Goal: Navigation & Orientation: Find specific page/section

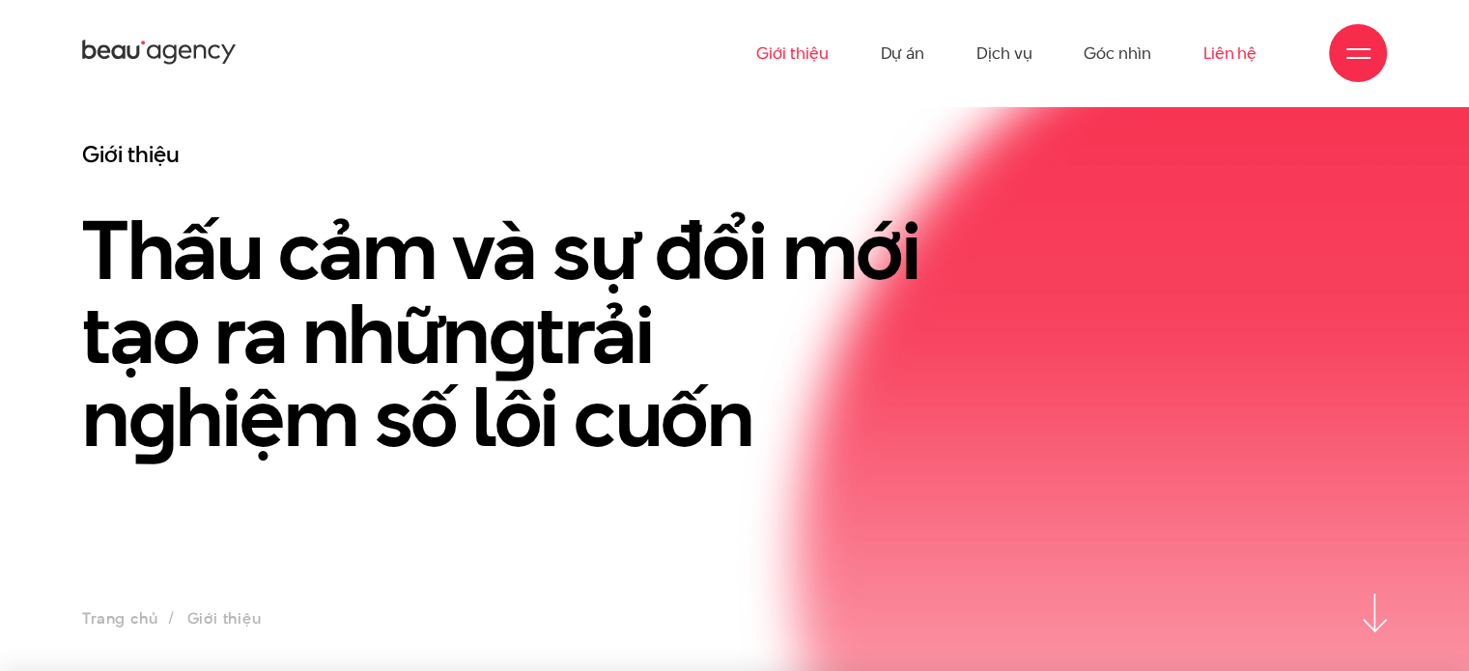
click at [1217, 57] on link "Liên hệ" at bounding box center [1230, 53] width 53 height 106
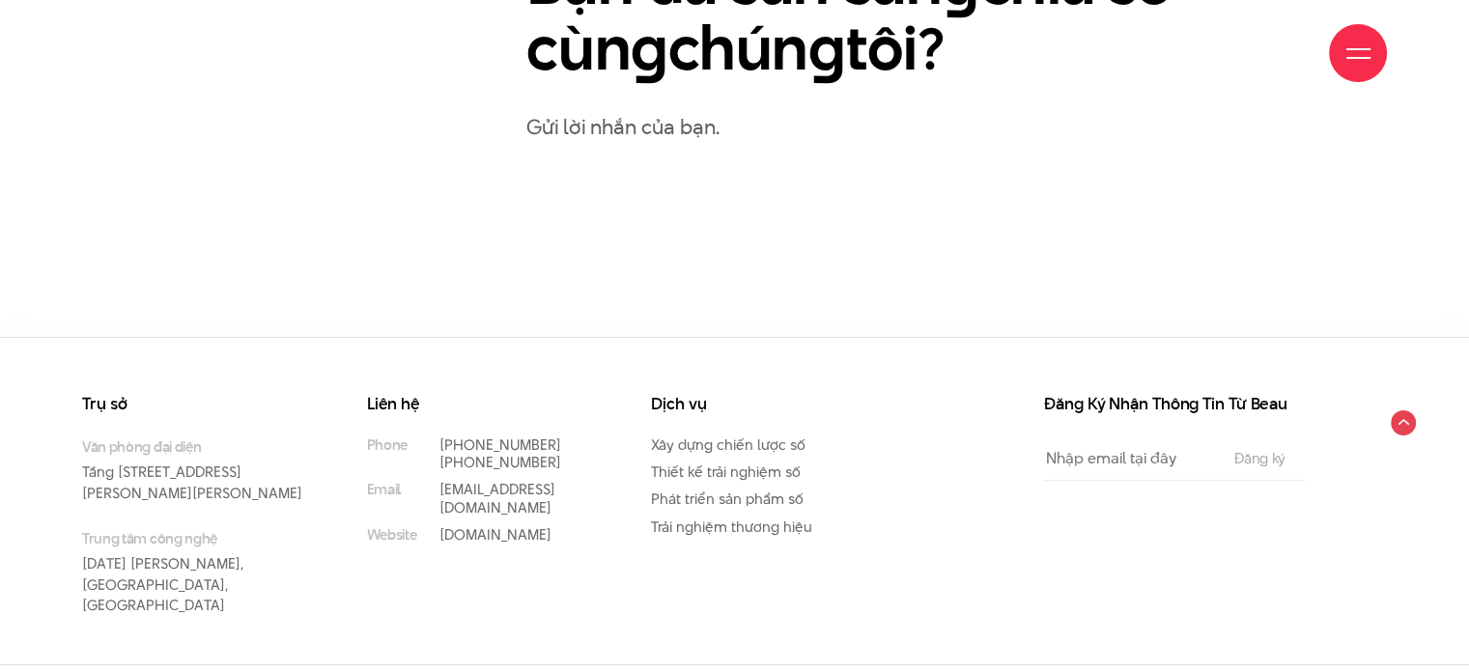
scroll to position [1159, 0]
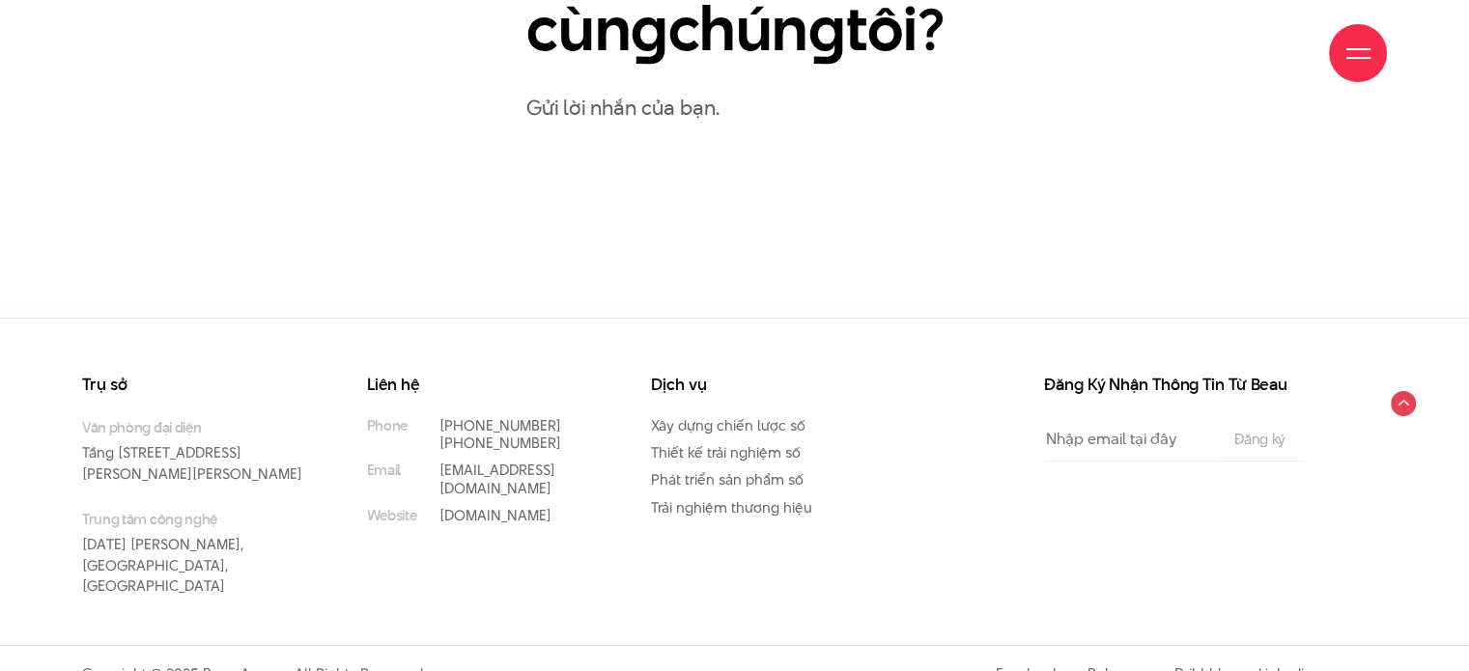
click at [736, 110] on p "Gửi lời nhắn của bạn." at bounding box center [956, 108] width 861 height 34
click at [626, 112] on p "Gửi lời nhắn của bạn." at bounding box center [956, 108] width 861 height 34
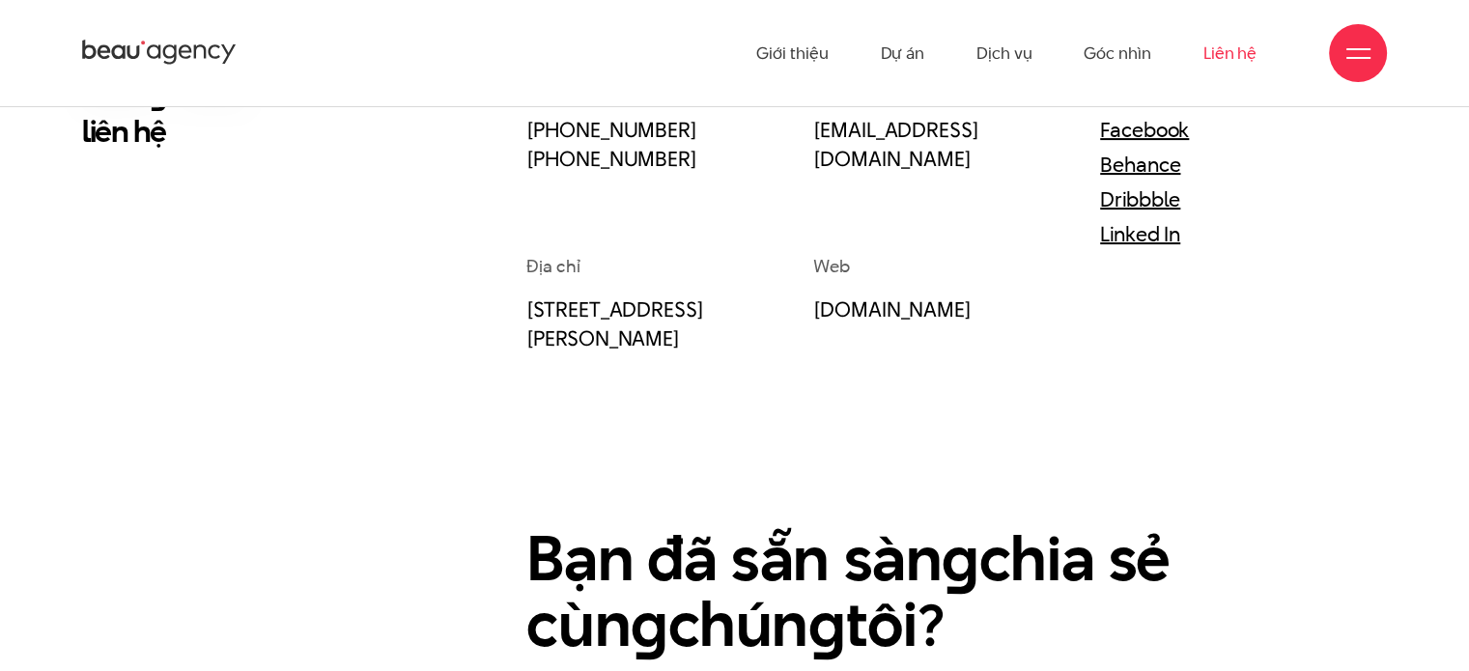
scroll to position [483, 0]
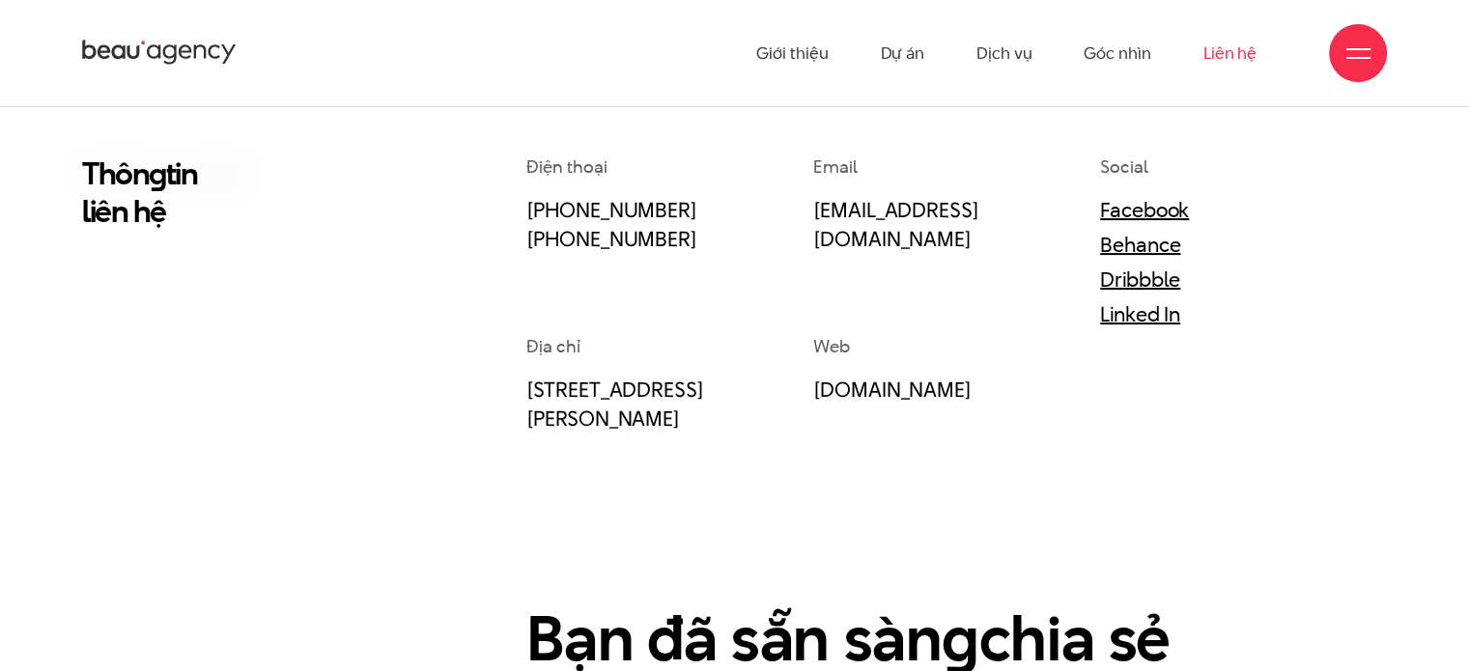
click at [1008, 385] on p "[DOMAIN_NAME]" at bounding box center [932, 389] width 239 height 29
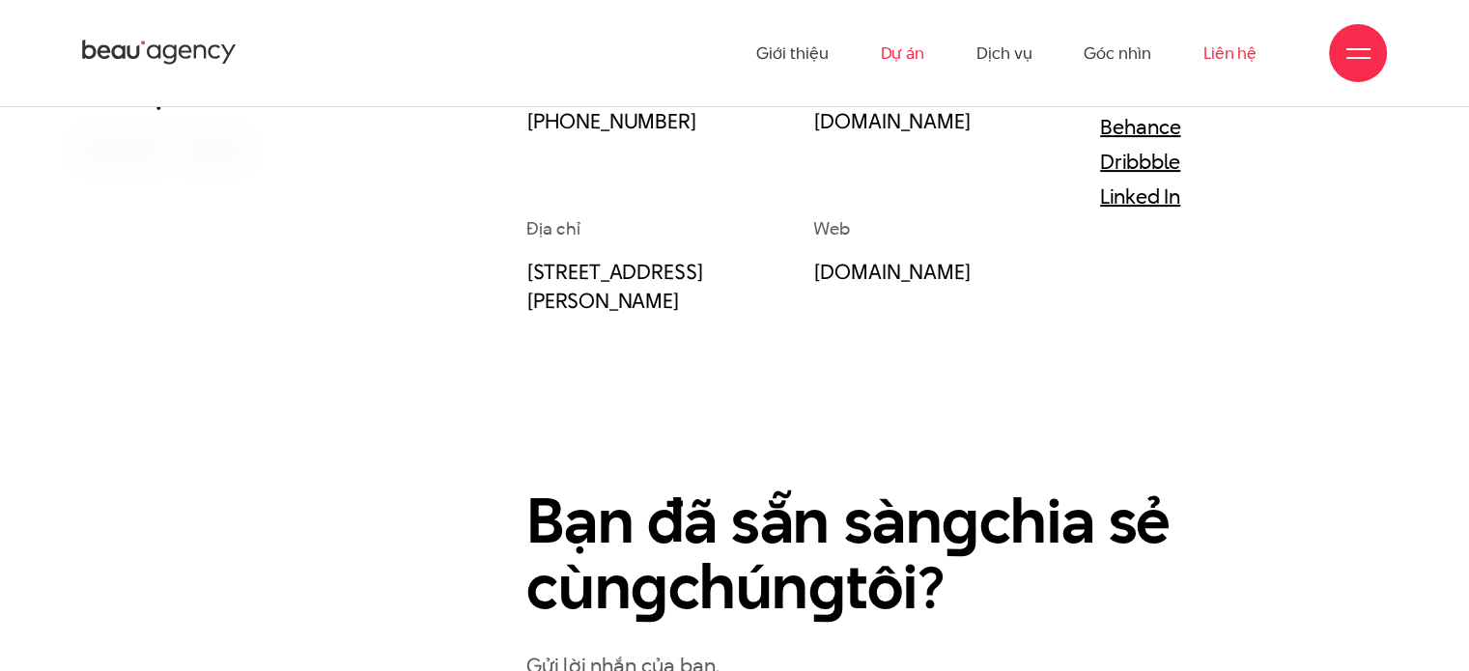
scroll to position [589, 0]
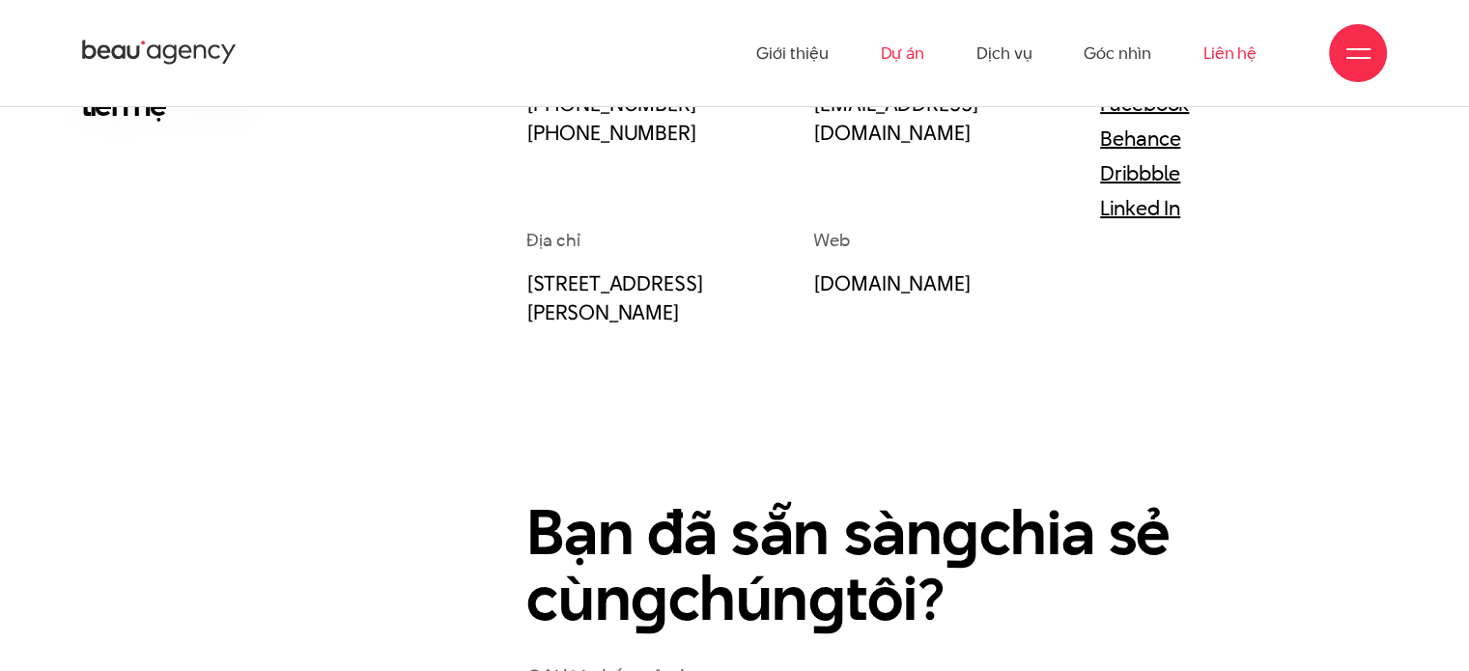
click at [899, 62] on link "Dự án" at bounding box center [902, 53] width 44 height 106
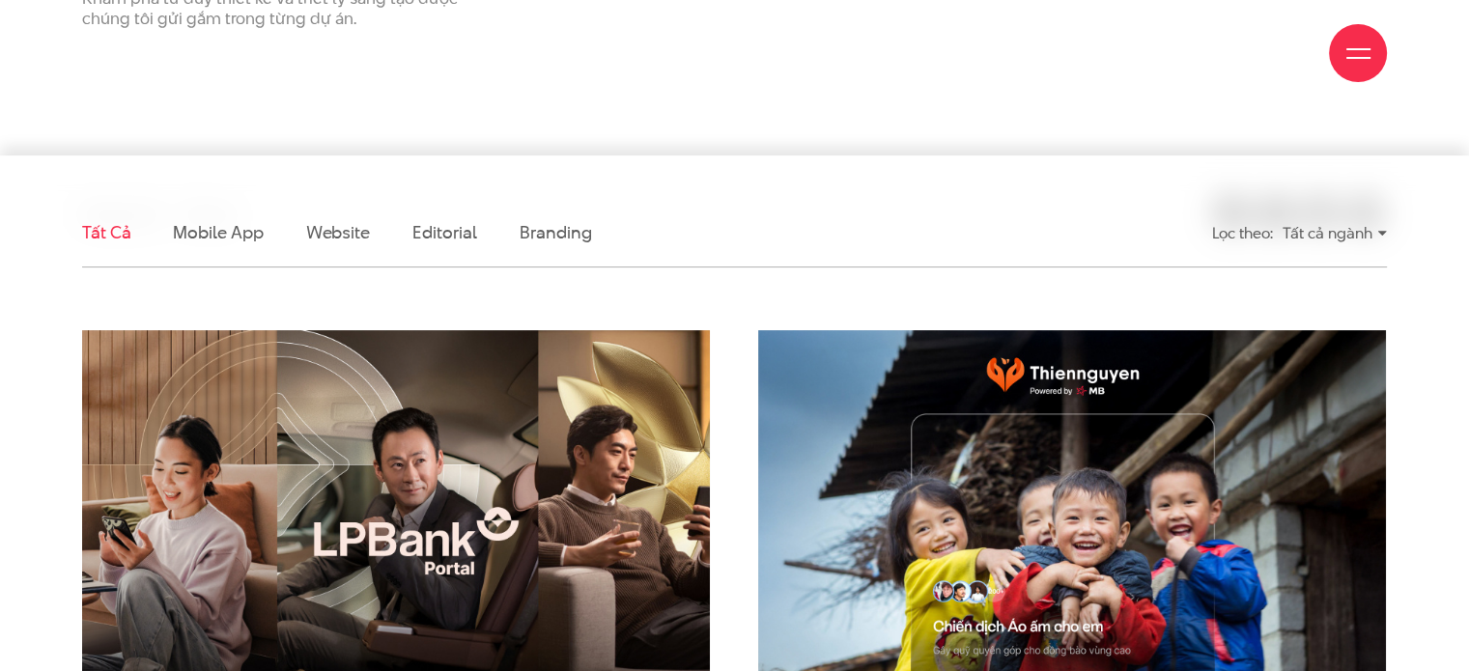
scroll to position [483, 0]
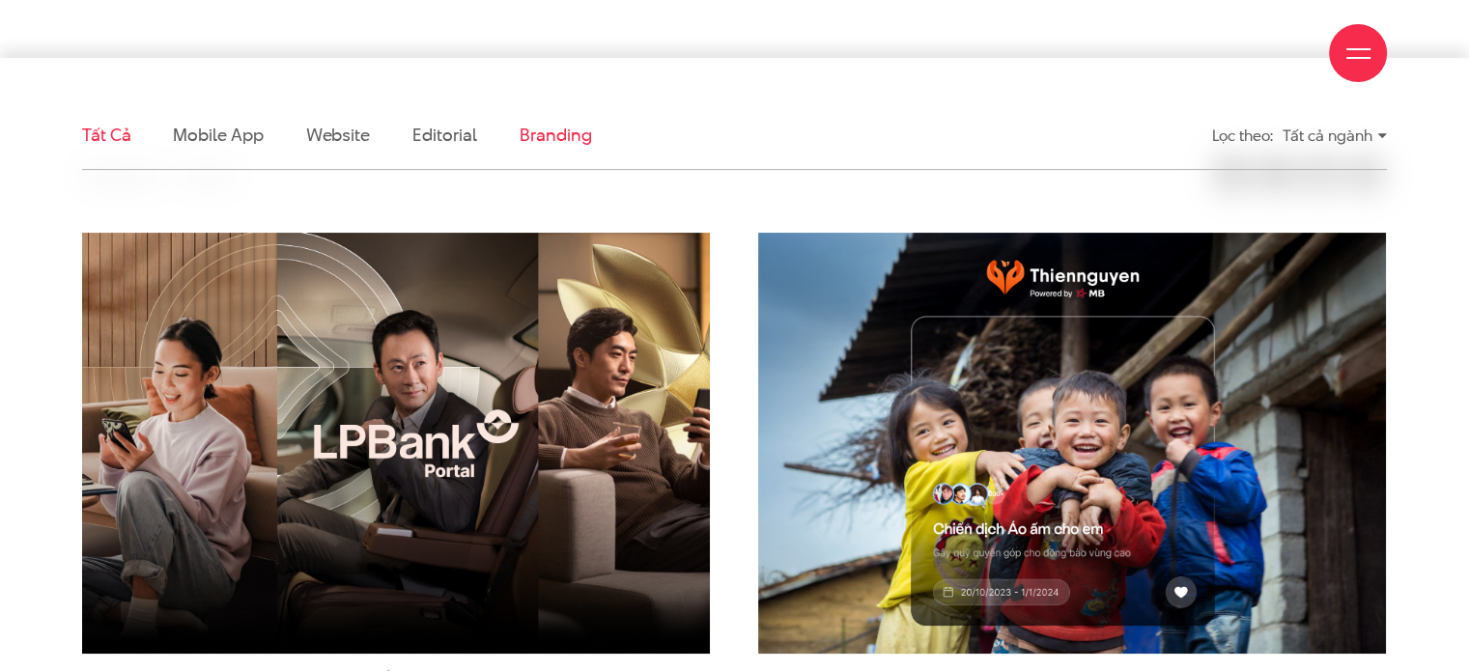
click at [582, 138] on link "Branding" at bounding box center [555, 135] width 71 height 24
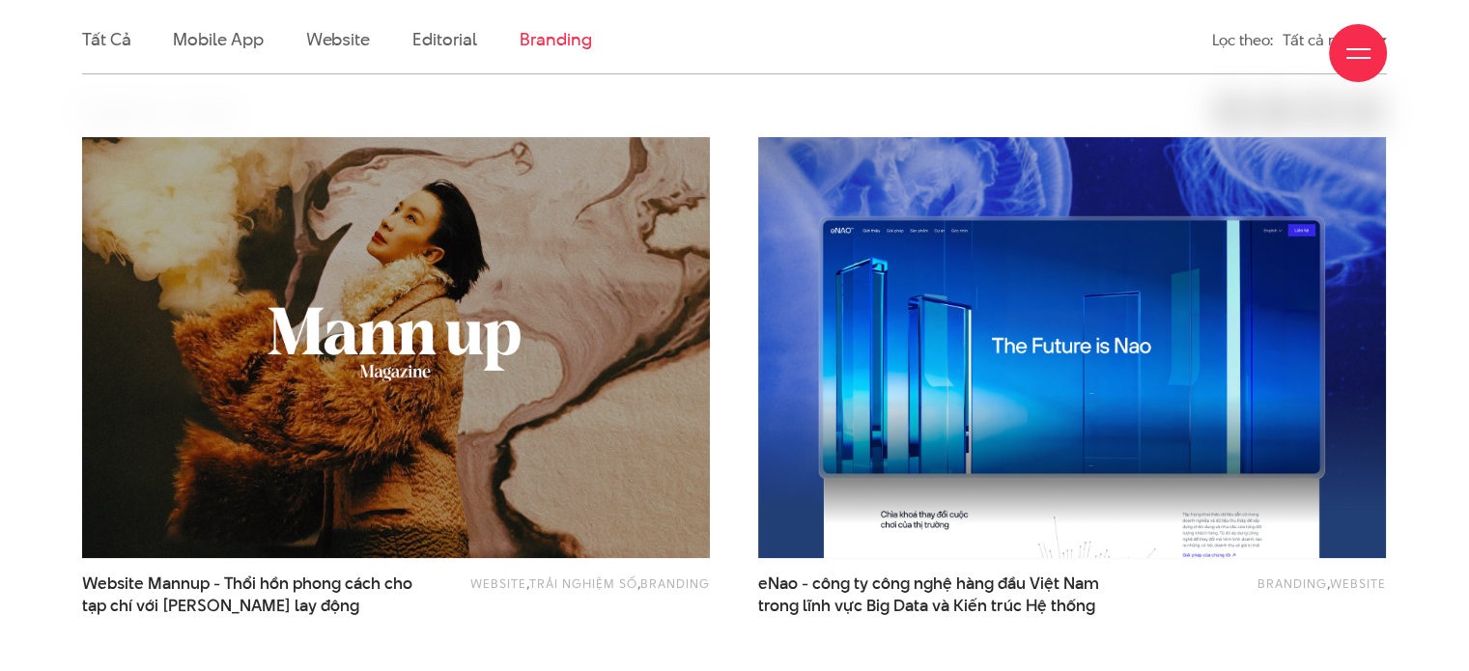
scroll to position [583, 0]
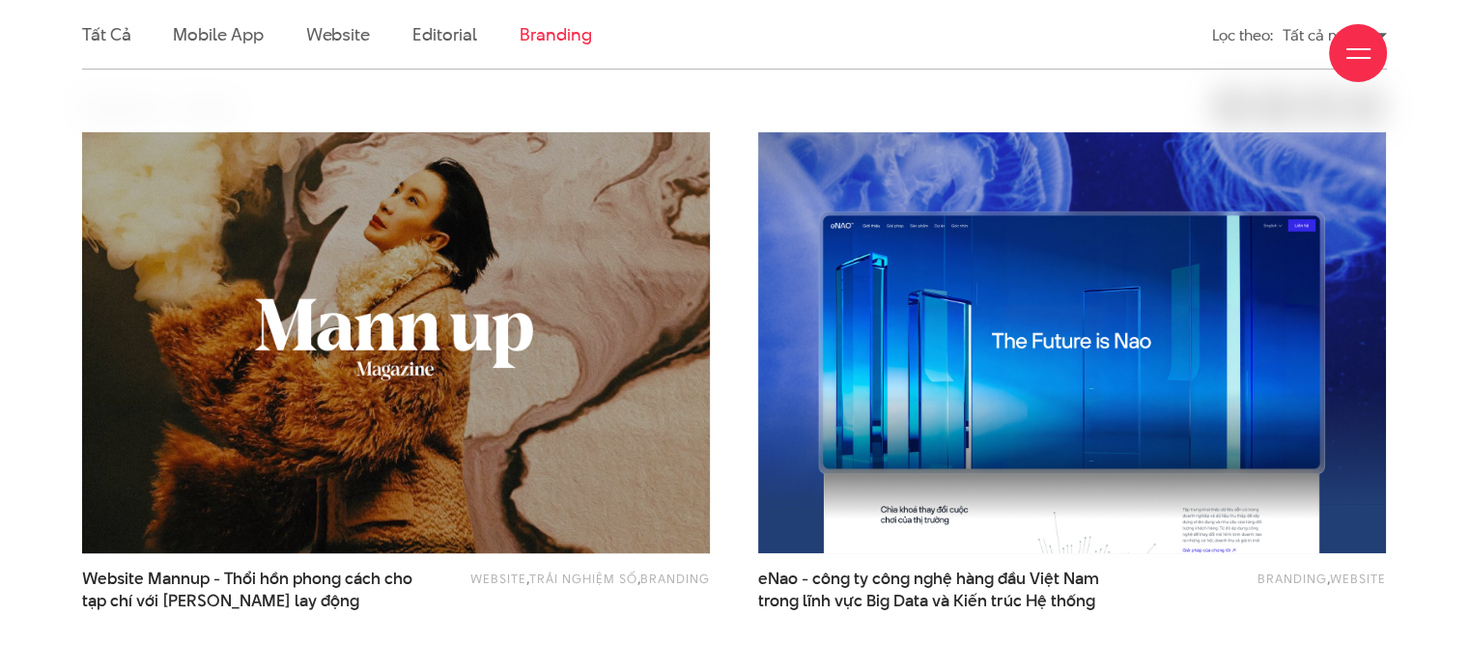
click at [557, 265] on img at bounding box center [396, 342] width 691 height 463
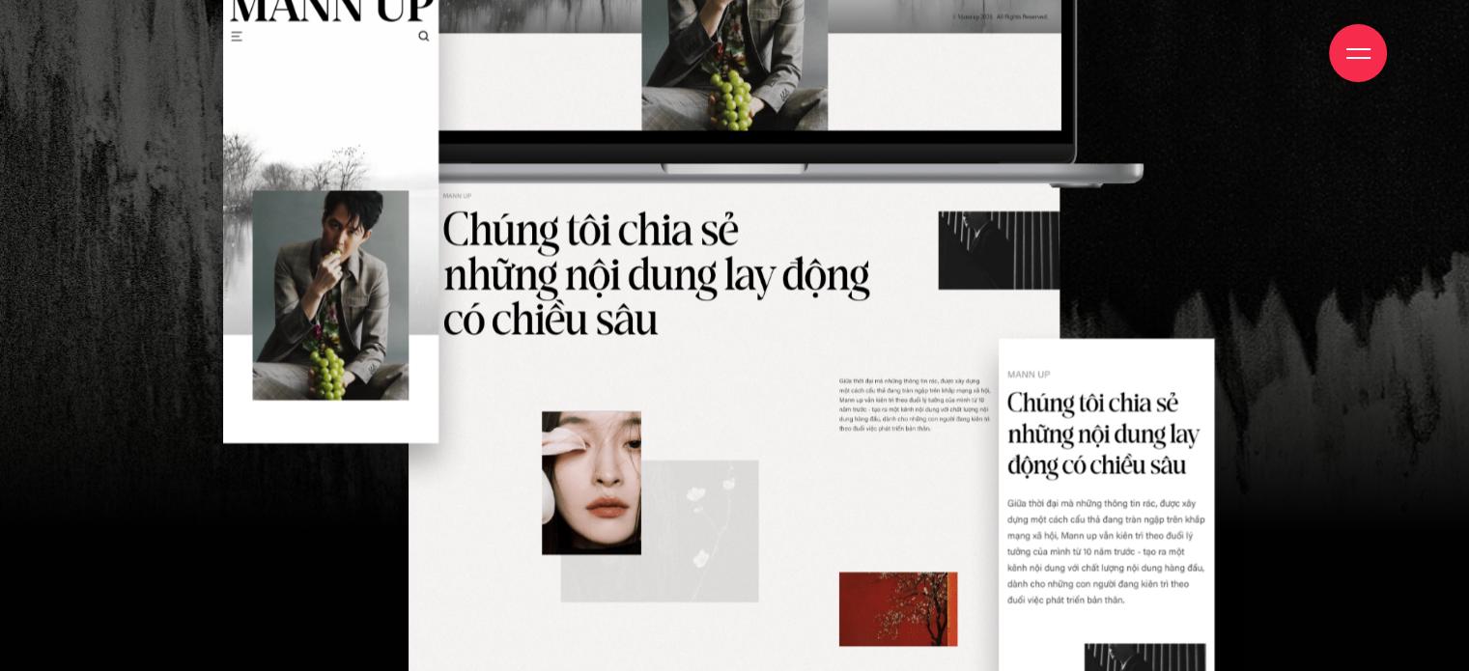
scroll to position [3381, 0]
